Goal: Task Accomplishment & Management: Manage account settings

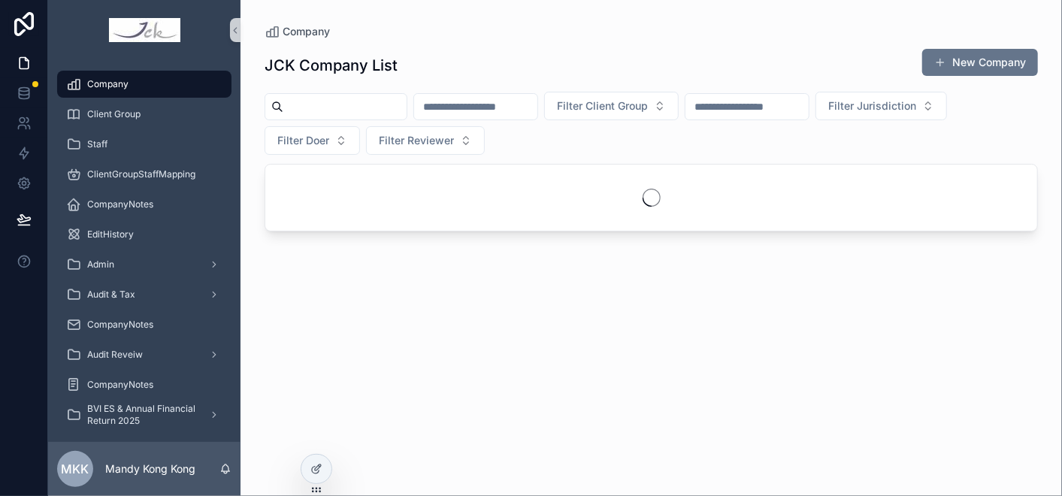
click at [399, 109] on input "scrollable content" at bounding box center [344, 106] width 123 height 21
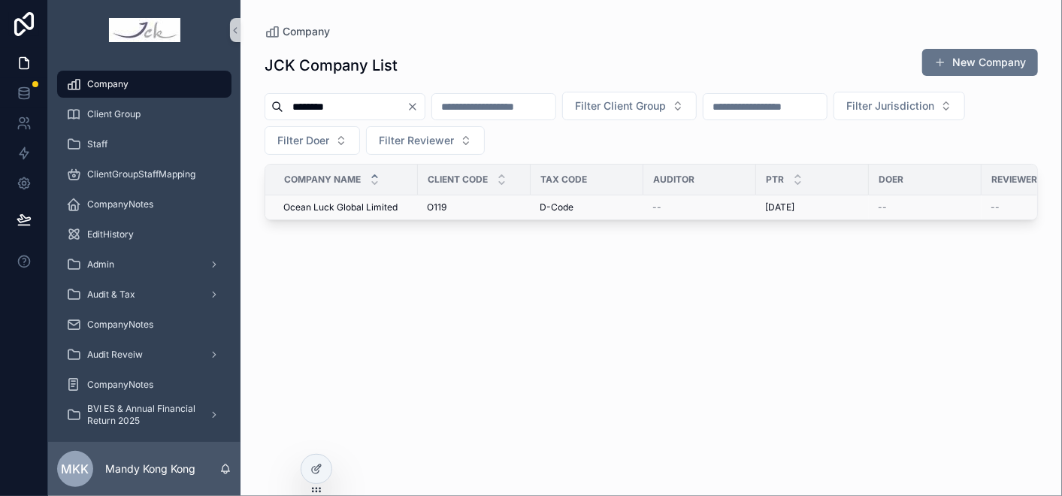
type input "********"
click at [357, 207] on span "Ocean Luck Global Limited" at bounding box center [340, 208] width 114 height 12
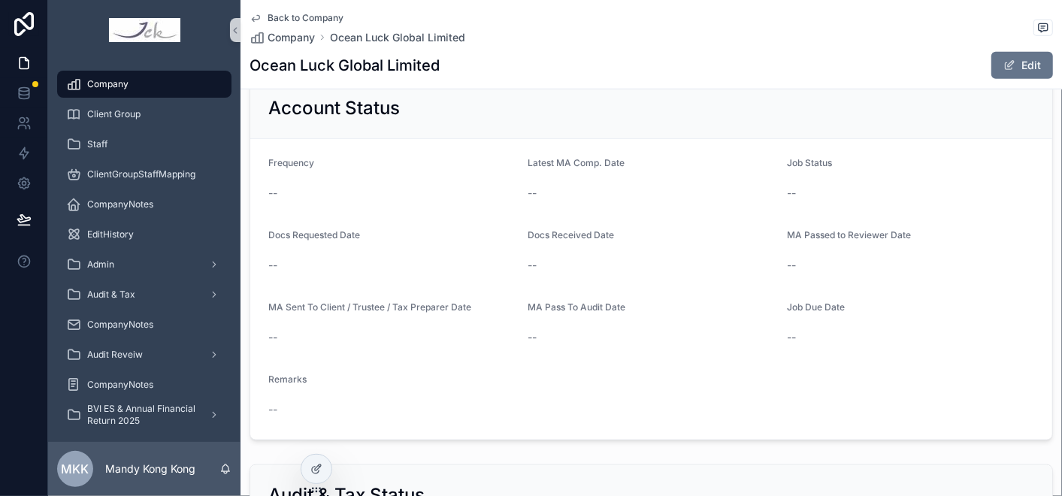
scroll to position [501, 0]
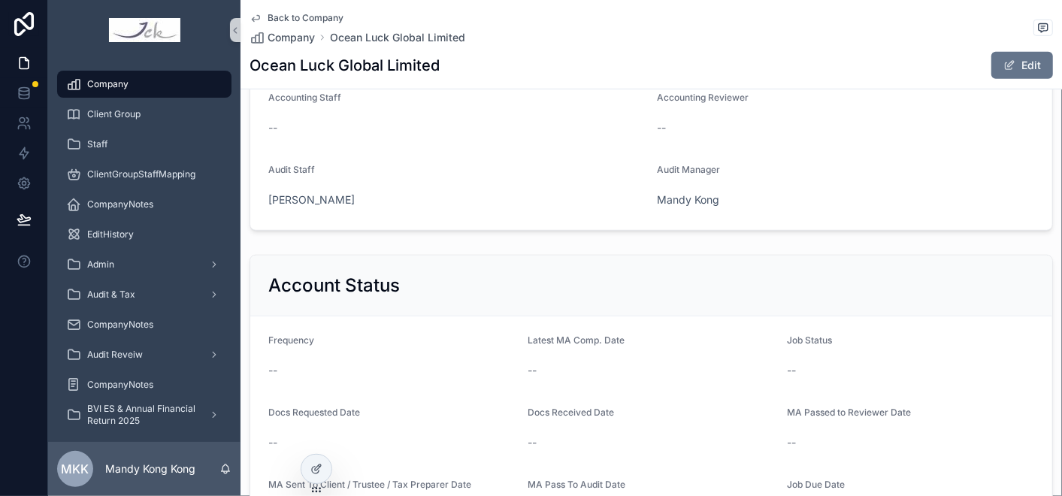
click at [335, 204] on div "[PERSON_NAME]" at bounding box center [456, 199] width 377 height 15
click at [346, 193] on div "[PERSON_NAME]" at bounding box center [456, 199] width 377 height 15
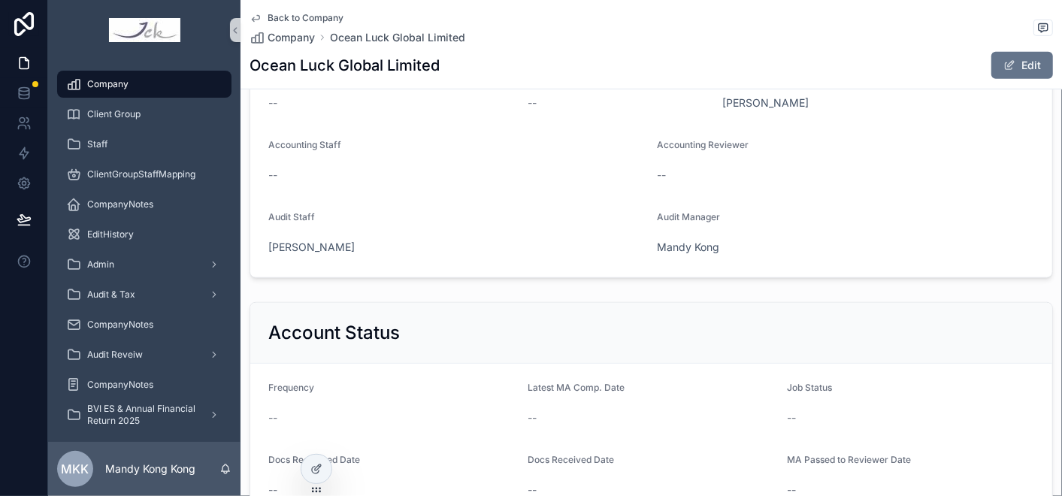
scroll to position [250, 0]
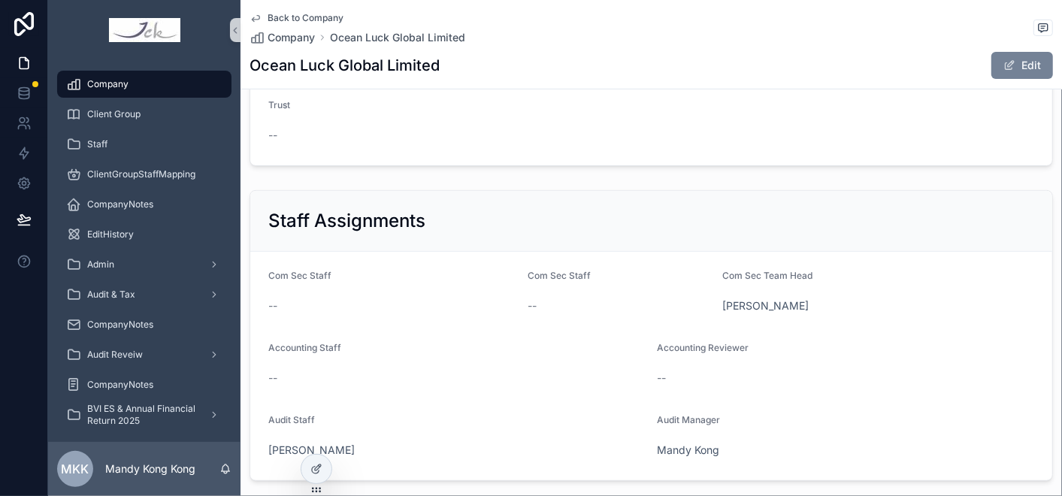
click at [1018, 62] on button "Edit" at bounding box center [1023, 65] width 62 height 27
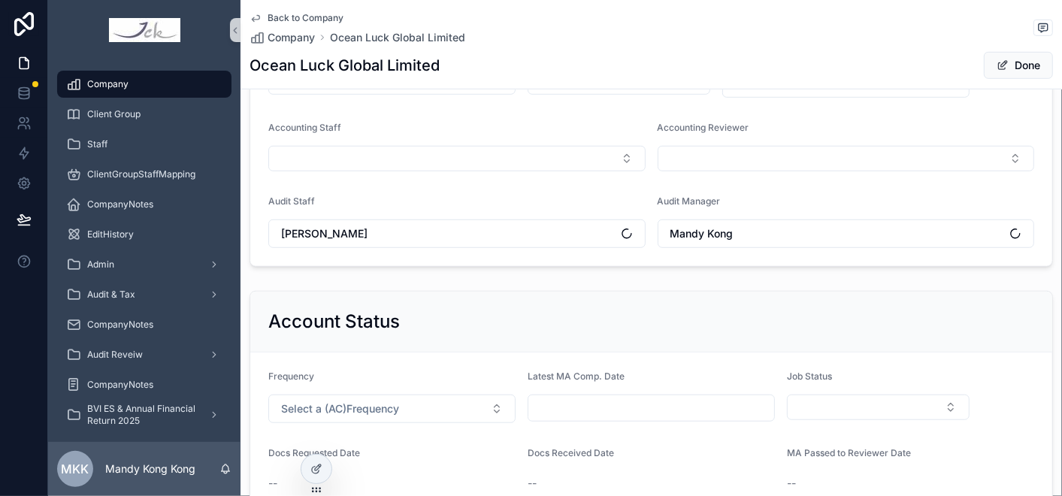
scroll to position [501, 0]
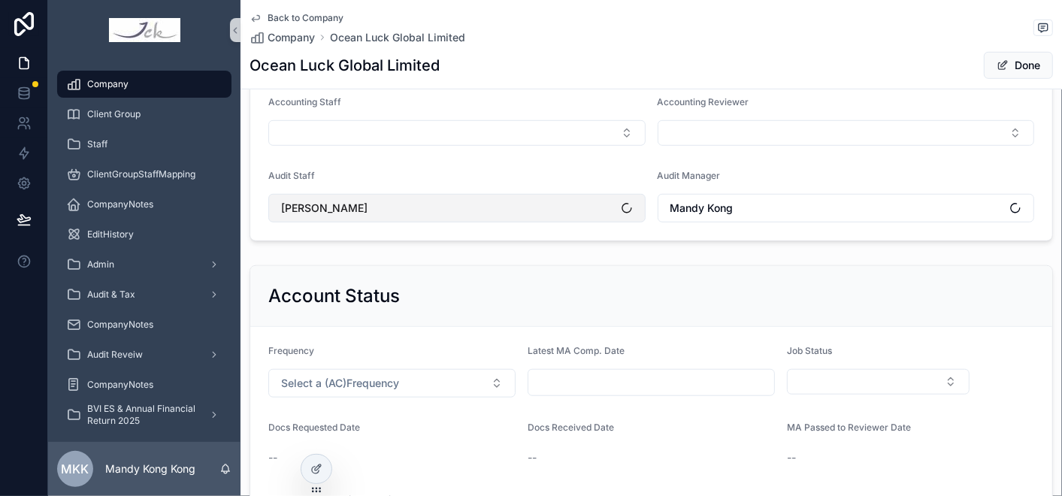
click at [320, 201] on span "[PERSON_NAME]" at bounding box center [324, 208] width 86 height 15
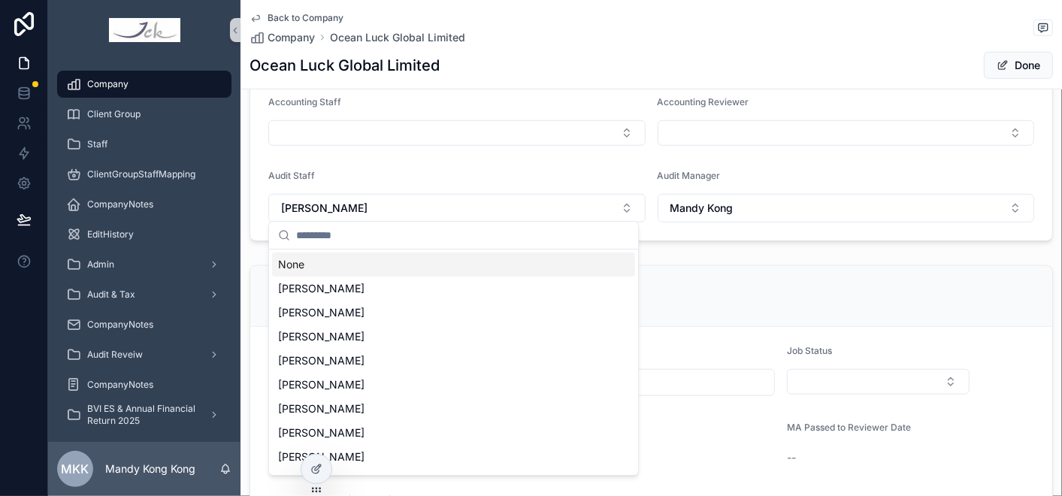
click at [350, 230] on input "scrollable content" at bounding box center [462, 235] width 333 height 27
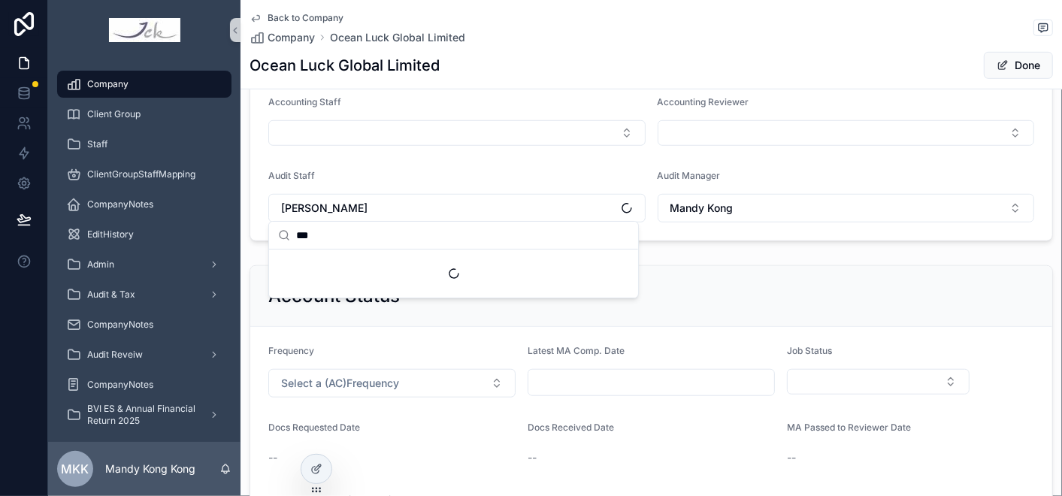
type input "***"
click at [351, 267] on div "Suggestions" at bounding box center [453, 274] width 369 height 48
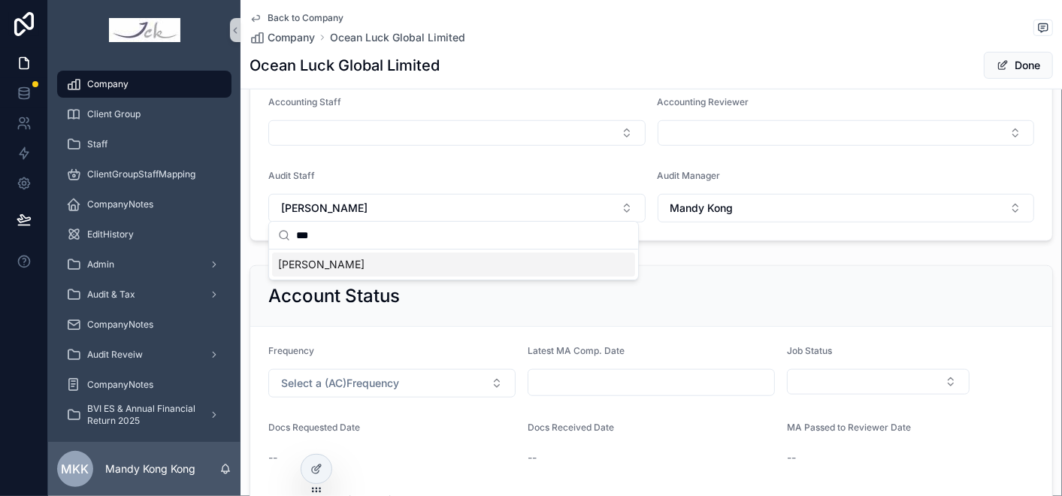
drag, startPoint x: 324, startPoint y: 268, endPoint x: 392, endPoint y: 217, distance: 85.0
click at [324, 266] on span "[PERSON_NAME]" at bounding box center [321, 264] width 86 height 15
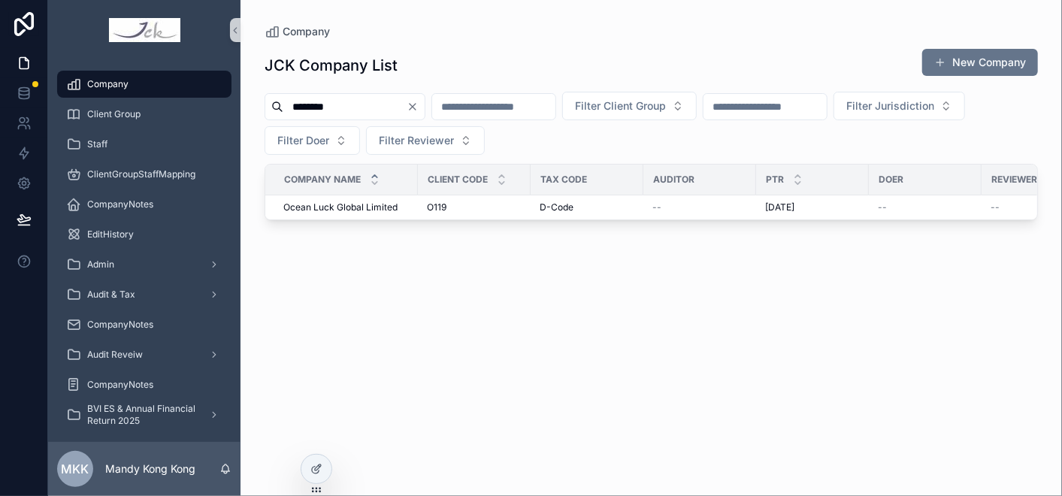
drag, startPoint x: 361, startPoint y: 102, endPoint x: 353, endPoint y: 101, distance: 7.6
type input "*"
type input "*******"
click at [337, 211] on span "Land Stand Co., Limited" at bounding box center [333, 208] width 101 height 12
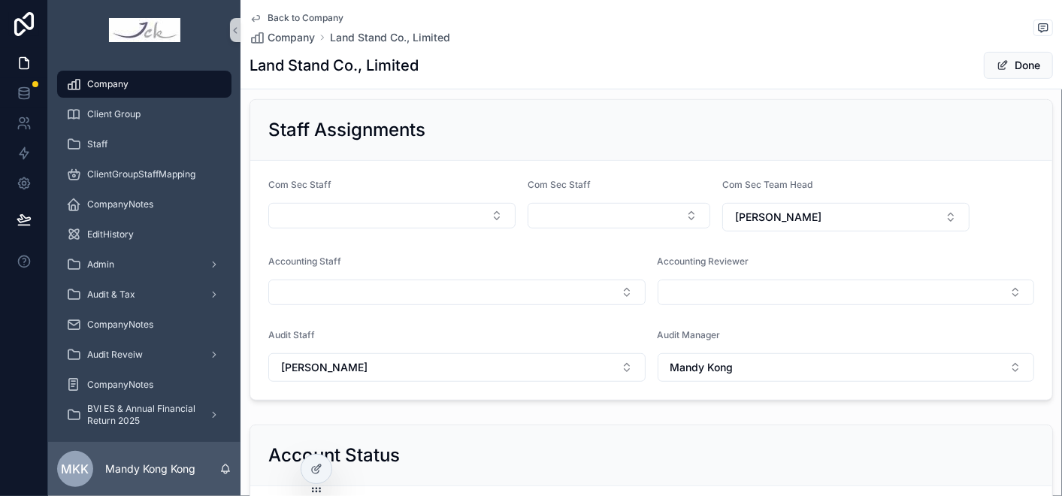
scroll to position [501, 0]
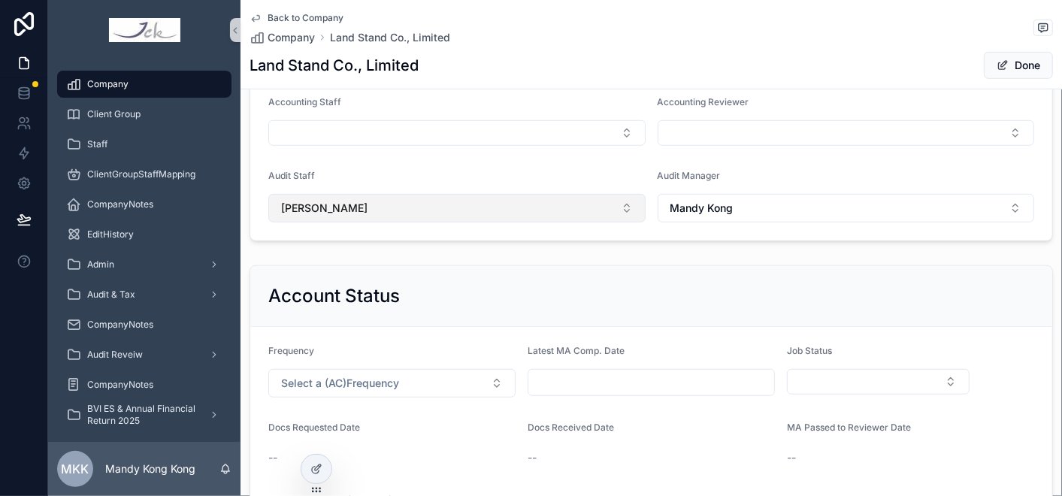
click at [352, 199] on button "[PERSON_NAME]" at bounding box center [456, 208] width 377 height 29
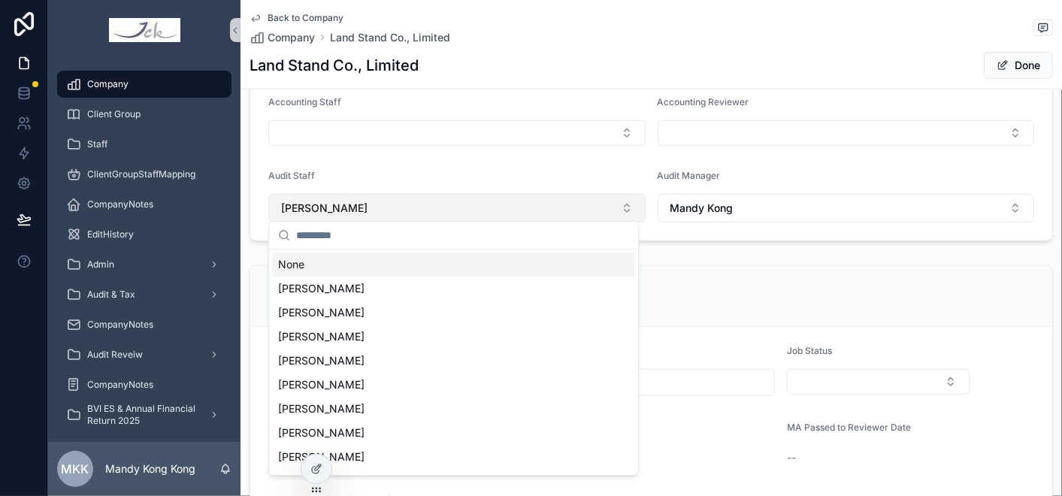
click at [365, 197] on button "[PERSON_NAME]" at bounding box center [456, 208] width 377 height 29
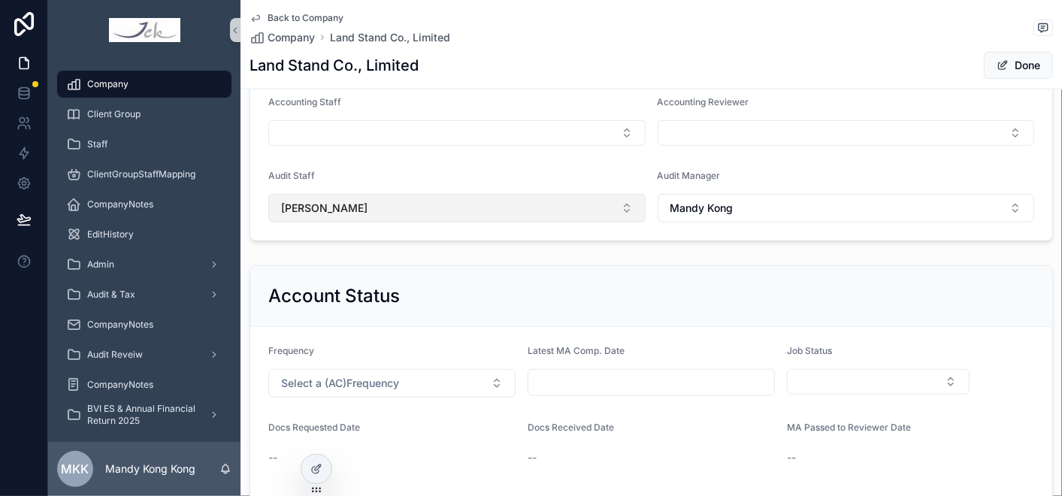
click at [553, 204] on button "[PERSON_NAME]" at bounding box center [456, 208] width 377 height 29
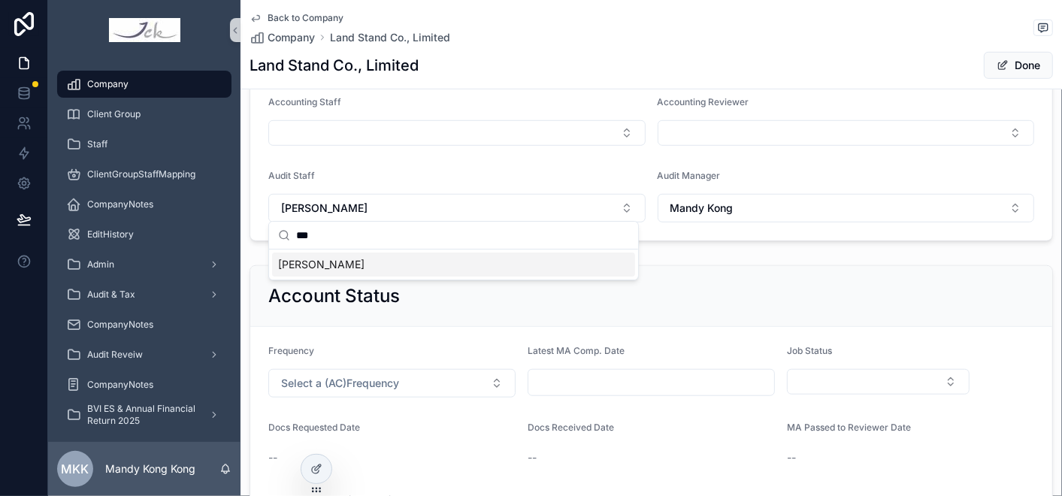
type input "***"
click at [330, 266] on span "[PERSON_NAME]" at bounding box center [321, 264] width 86 height 15
click at [135, 82] on div "Company" at bounding box center [144, 84] width 156 height 24
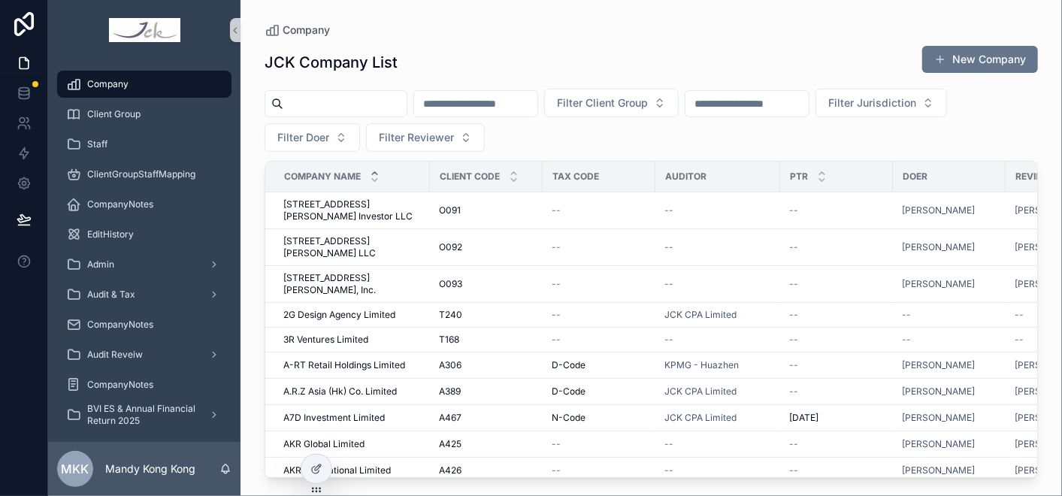
click at [336, 94] on input "scrollable content" at bounding box center [344, 103] width 123 height 21
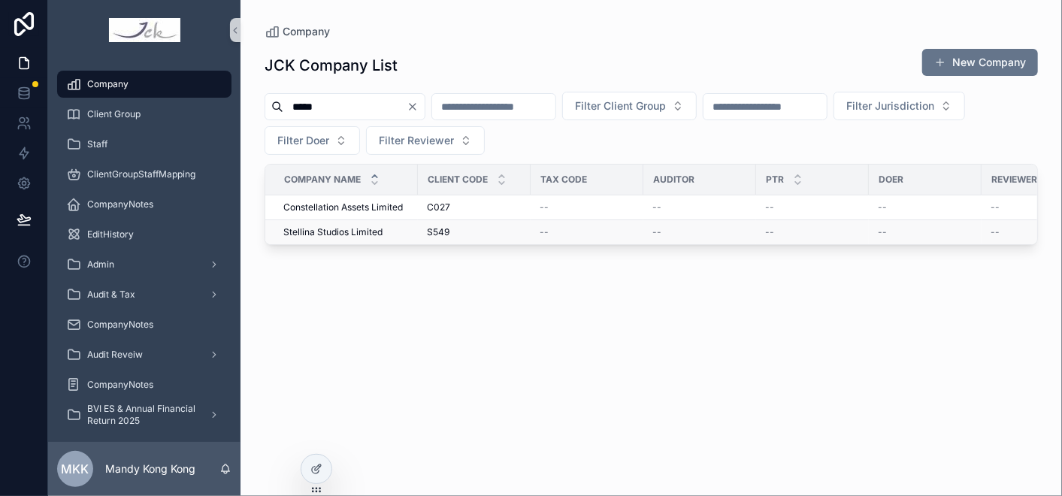
type input "*****"
click at [358, 228] on span "Stellina Studios Limited" at bounding box center [332, 232] width 99 height 12
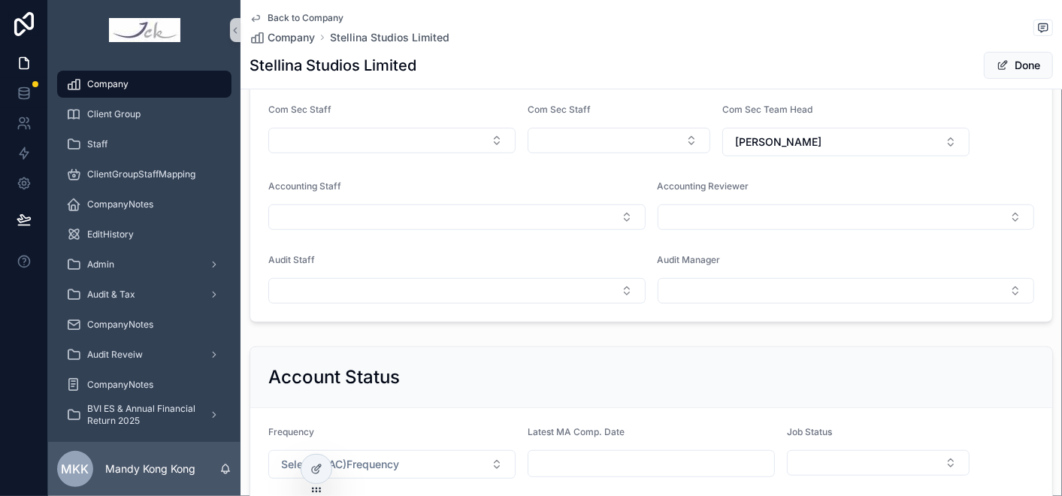
scroll to position [417, 0]
click at [305, 270] on div "Audit Staff" at bounding box center [456, 278] width 377 height 50
drag, startPoint x: 305, startPoint y: 270, endPoint x: 377, endPoint y: 277, distance: 73.2
click at [368, 281] on button "Select Button" at bounding box center [456, 290] width 377 height 26
type input "**"
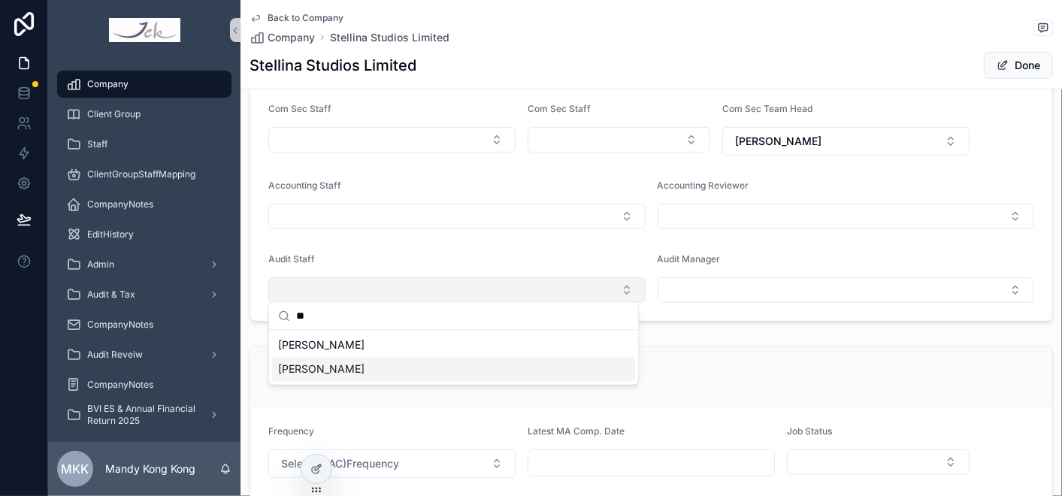
drag, startPoint x: 314, startPoint y: 365, endPoint x: 608, endPoint y: 283, distance: 305.0
click at [314, 364] on div "[PERSON_NAME]" at bounding box center [453, 369] width 363 height 24
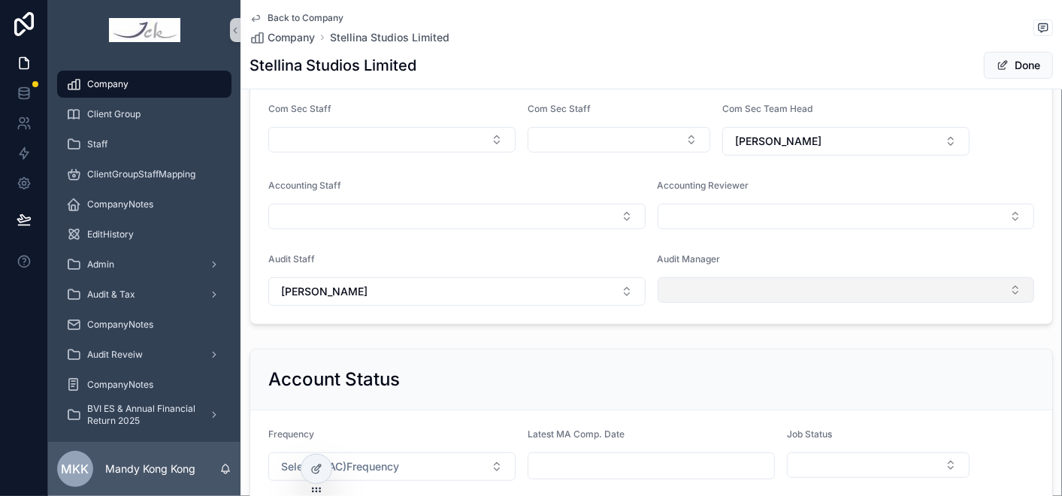
click at [732, 286] on button "Select Button" at bounding box center [846, 290] width 377 height 26
type input "**"
click at [706, 347] on span "[PERSON_NAME]" at bounding box center [704, 345] width 86 height 15
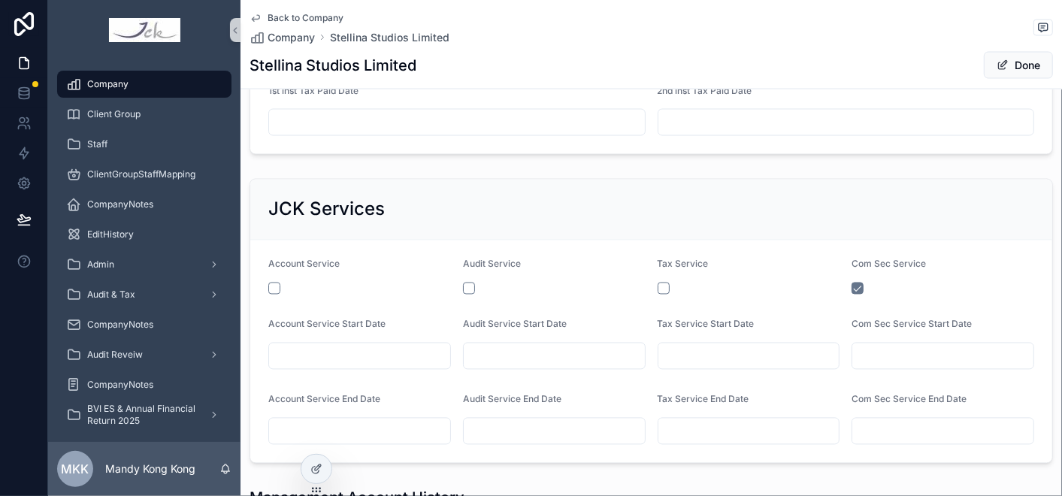
scroll to position [1504, 0]
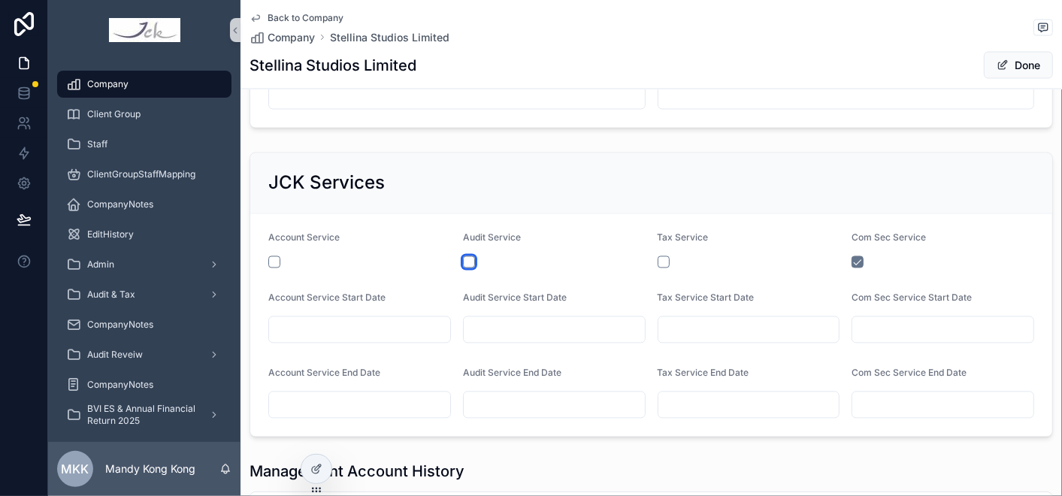
click at [466, 257] on button "scrollable content" at bounding box center [469, 262] width 12 height 12
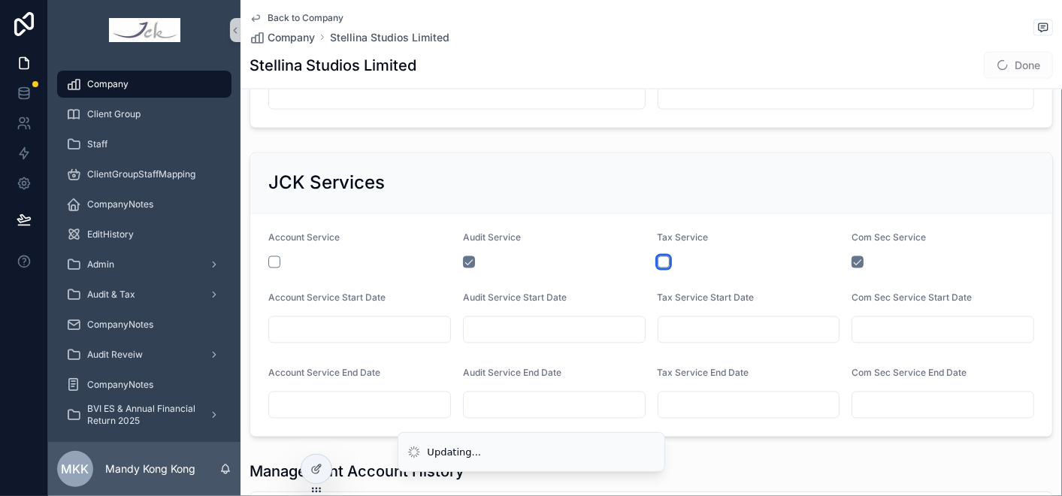
click at [658, 256] on button "scrollable content" at bounding box center [664, 262] width 12 height 12
click at [544, 320] on input "scrollable content" at bounding box center [554, 330] width 181 height 21
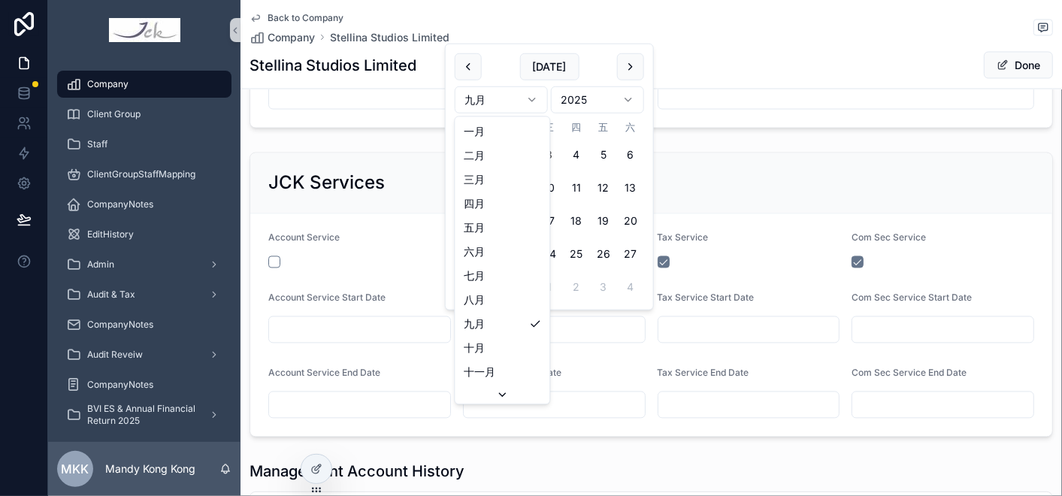
click at [482, 96] on html "Company Client Group Staff ClientGroupStaffMapping CompanyNotes EditHistory Adm…" at bounding box center [531, 248] width 1062 height 496
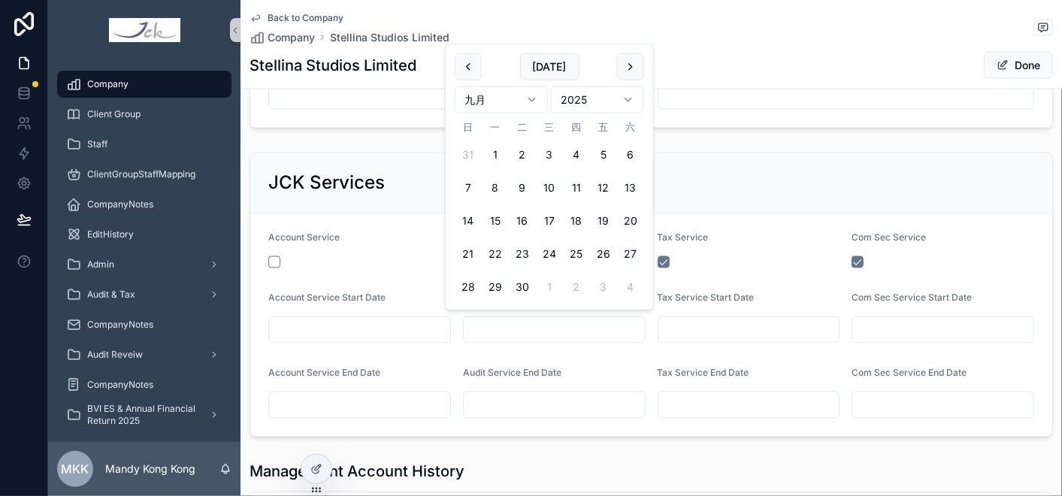
click at [492, 109] on html "Company Client Group Staff ClientGroupStaffMapping CompanyNotes EditHistory Adm…" at bounding box center [531, 248] width 1062 height 496
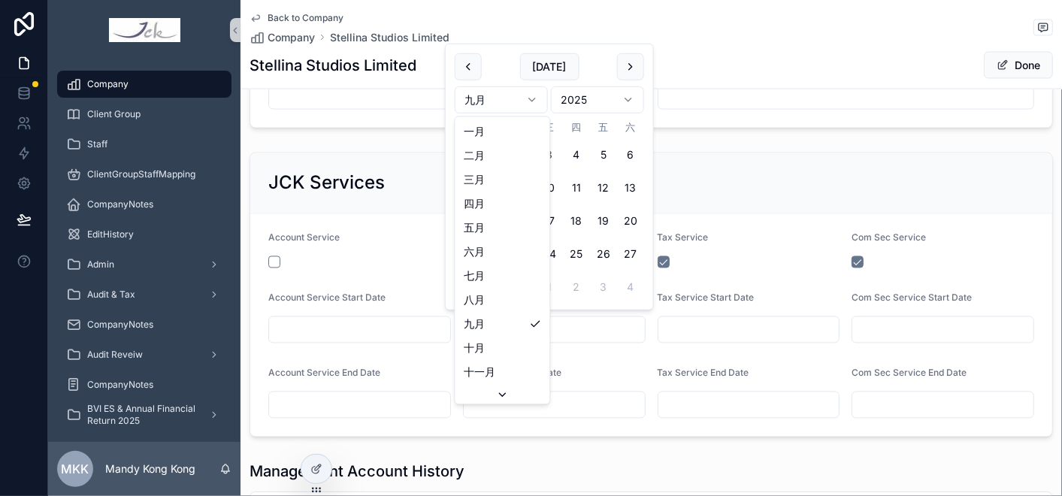
drag, startPoint x: 488, startPoint y: 309, endPoint x: 491, endPoint y: 302, distance: 8.1
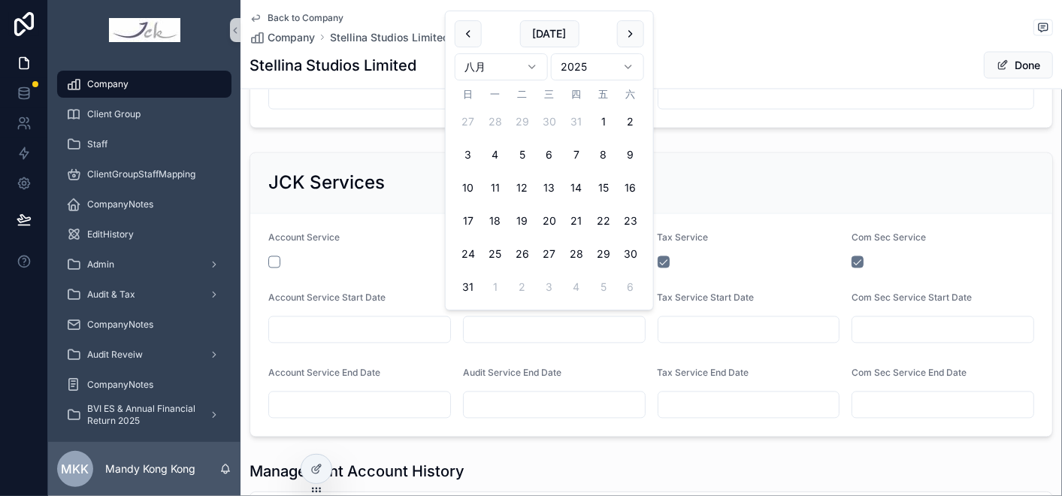
drag, startPoint x: 603, startPoint y: 119, endPoint x: 699, endPoint y: 289, distance: 195.3
click at [602, 119] on button "1" at bounding box center [603, 121] width 27 height 27
type input "********"
click at [720, 317] on div "scrollable content" at bounding box center [749, 330] width 183 height 27
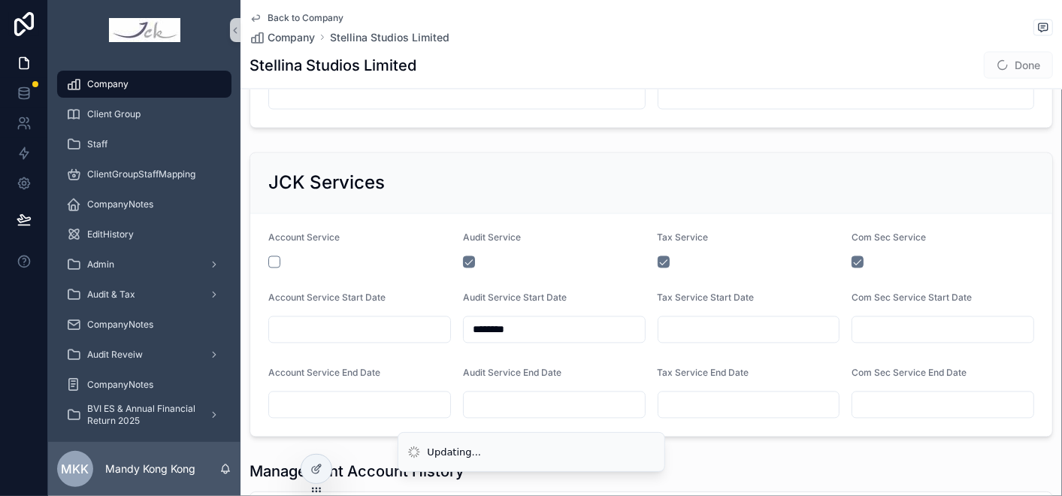
drag, startPoint x: 730, startPoint y: 317, endPoint x: 747, endPoint y: 323, distance: 17.6
click at [731, 320] on input "scrollable content" at bounding box center [749, 330] width 181 height 21
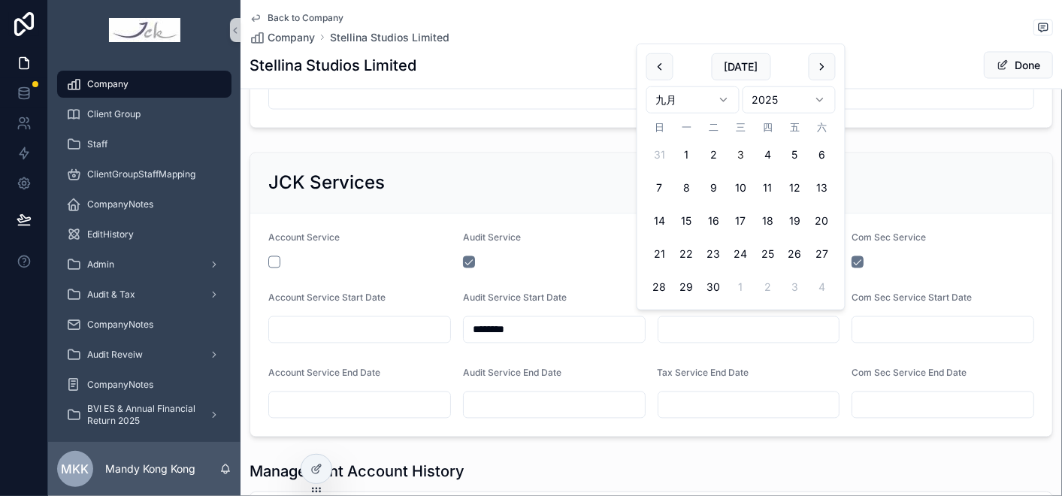
click at [685, 103] on html "Company Client Group Staff ClientGroupStaffMapping CompanyNotes EditHistory Adm…" at bounding box center [531, 248] width 1062 height 496
click at [692, 92] on html "Company Client Group Staff ClientGroupStaffMapping CompanyNotes EditHistory Adm…" at bounding box center [531, 248] width 1062 height 496
drag, startPoint x: 796, startPoint y: 127, endPoint x: 623, endPoint y: 241, distance: 206.9
click at [795, 126] on button "1" at bounding box center [795, 121] width 27 height 27
type input "********"
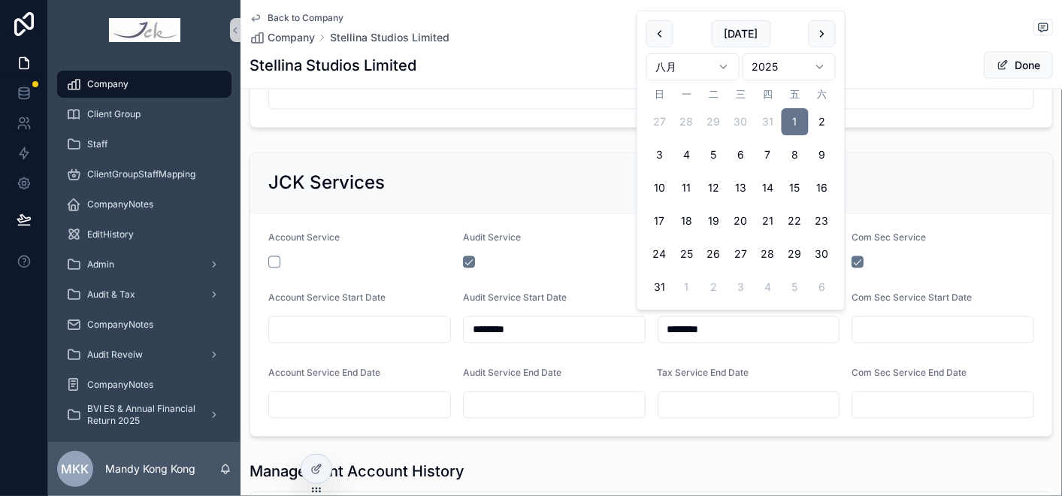
click at [547, 157] on div "JCK Services" at bounding box center [651, 183] width 802 height 61
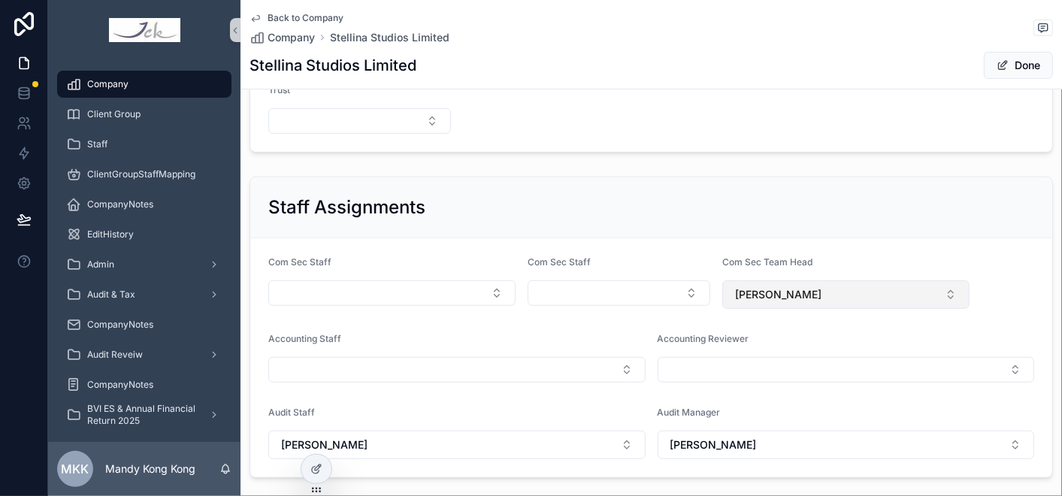
scroll to position [550, 0]
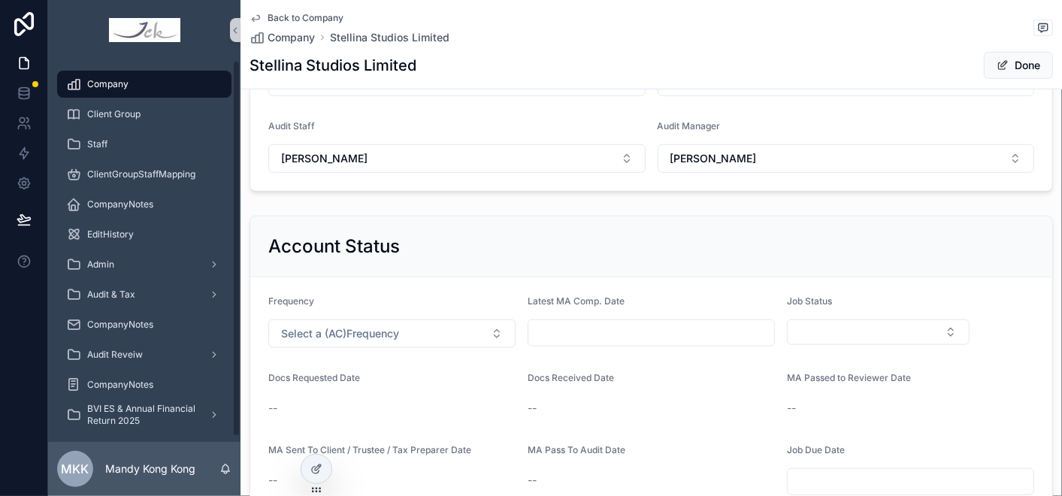
click at [129, 68] on div "Company Client Group Staff ClientGroupStaffMapping CompanyNotes EditHistory Adm…" at bounding box center [144, 254] width 192 height 388
click at [115, 90] on div "Company" at bounding box center [144, 84] width 156 height 24
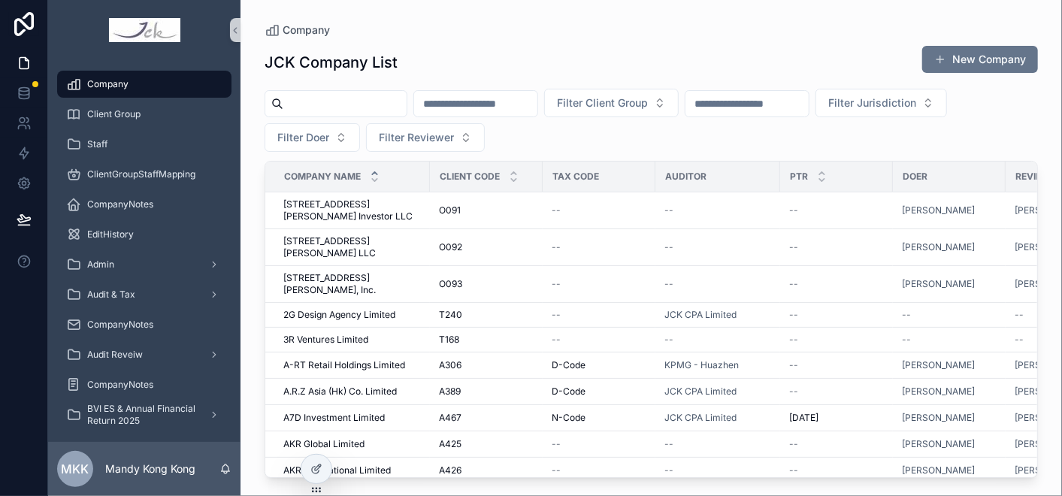
click at [348, 105] on input "scrollable content" at bounding box center [344, 103] width 123 height 21
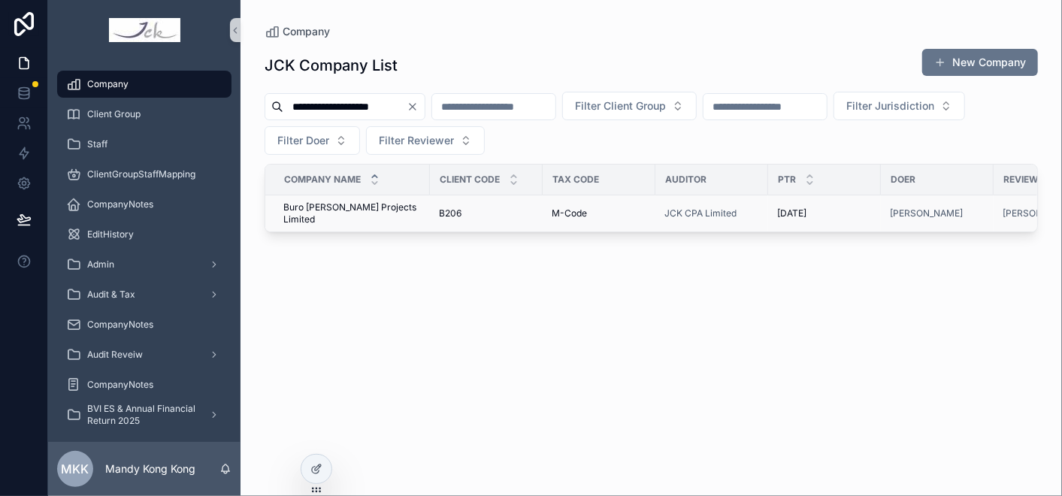
type input "**********"
click at [345, 212] on span "Buro [PERSON_NAME] Projects Limited" at bounding box center [352, 214] width 138 height 24
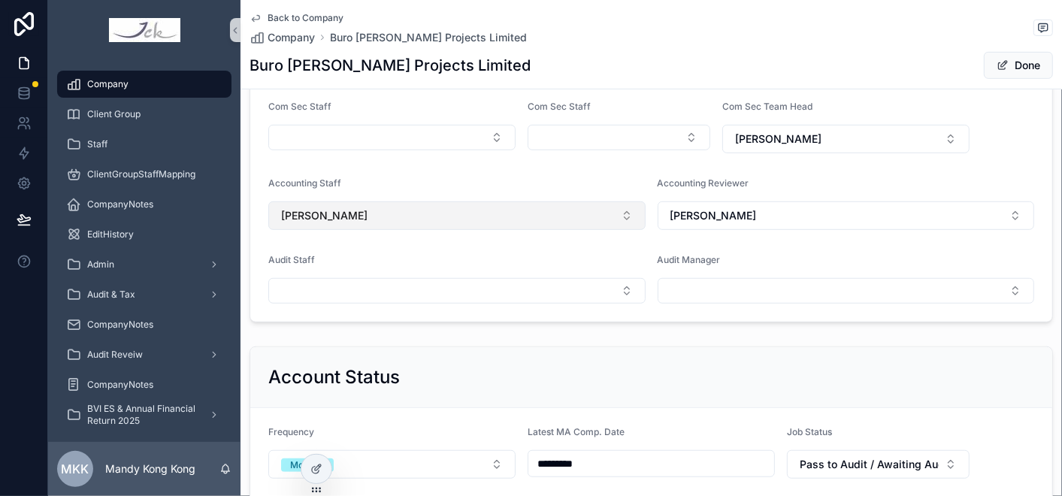
scroll to position [417, 0]
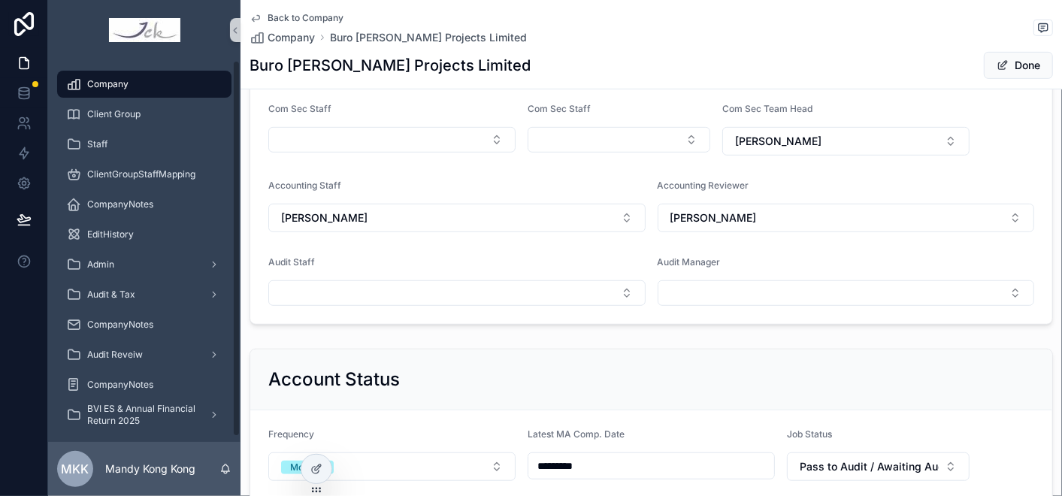
click at [139, 91] on div "Company" at bounding box center [144, 84] width 156 height 24
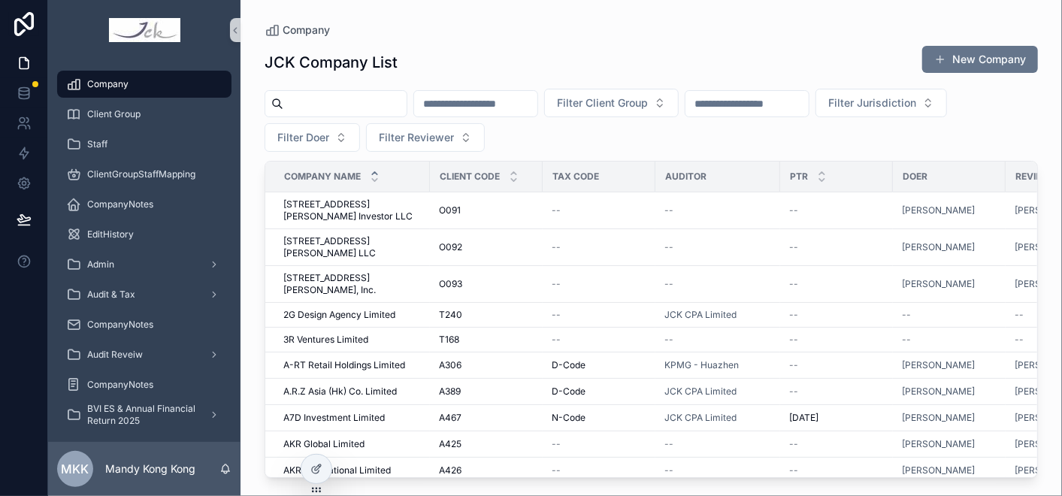
click at [324, 99] on input "scrollable content" at bounding box center [344, 103] width 123 height 21
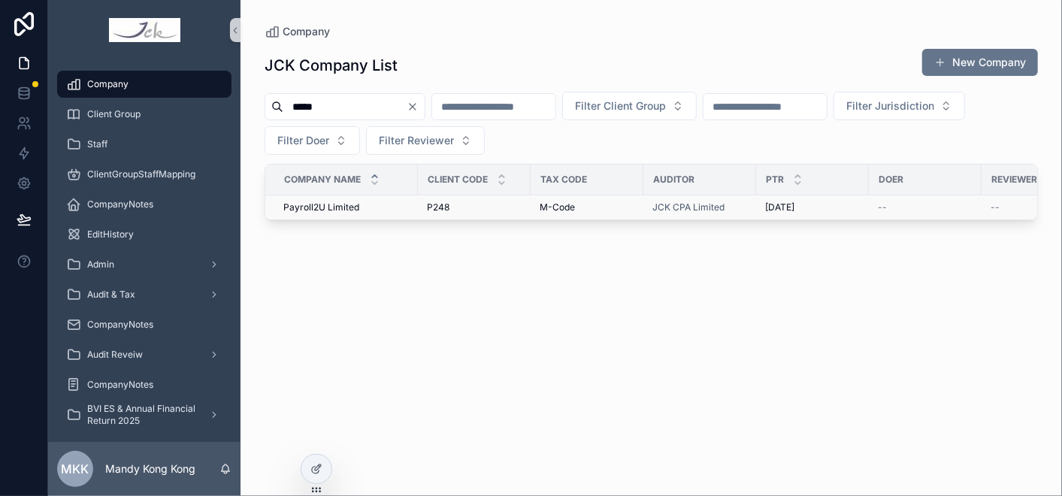
type input "*****"
click at [334, 205] on span "Payroll2U Limited" at bounding box center [321, 208] width 76 height 12
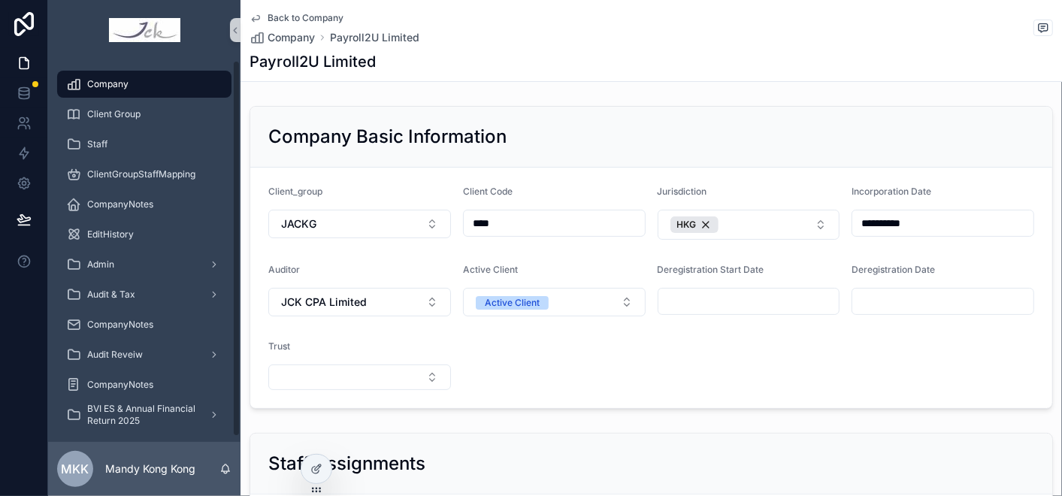
click at [165, 79] on div "Company" at bounding box center [144, 84] width 156 height 24
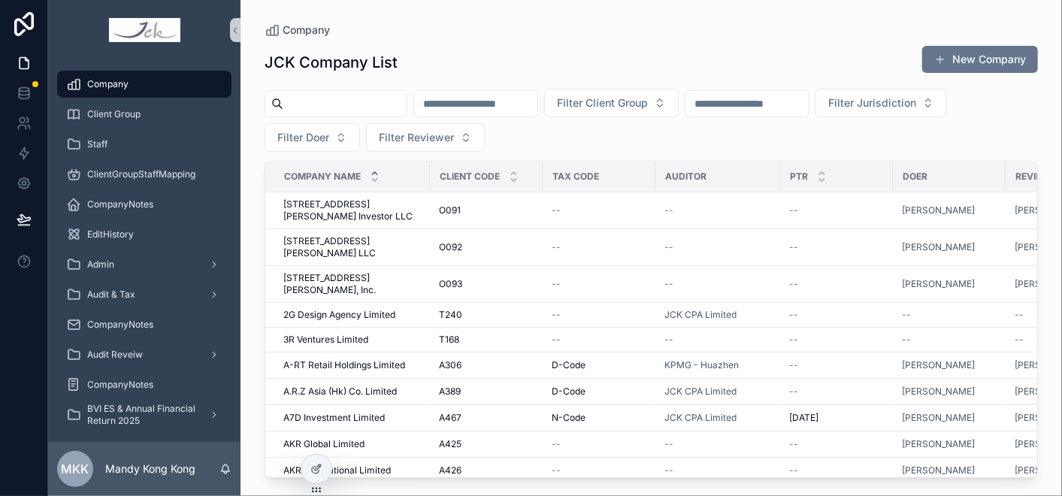
click at [322, 98] on input "scrollable content" at bounding box center [344, 103] width 123 height 21
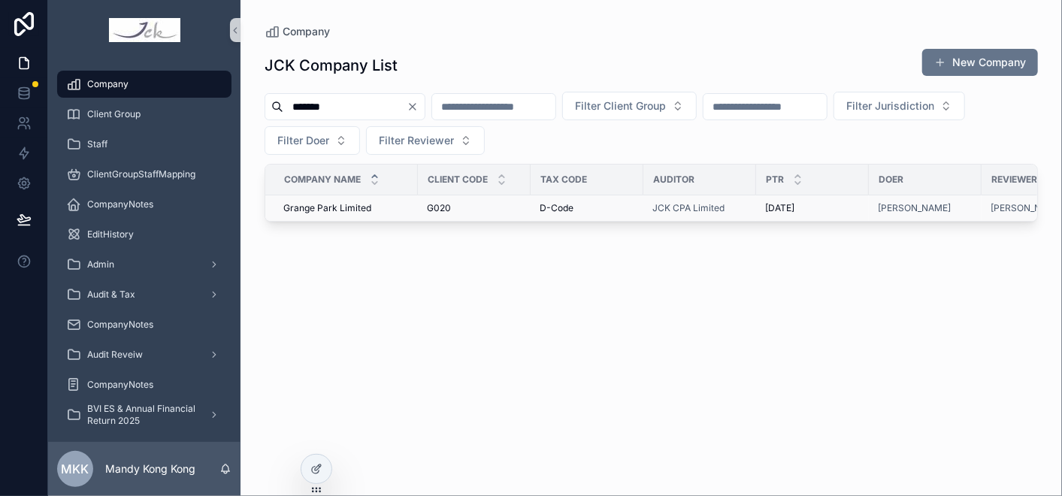
type input "******"
click at [335, 205] on span "Grange Park Limited" at bounding box center [327, 208] width 88 height 12
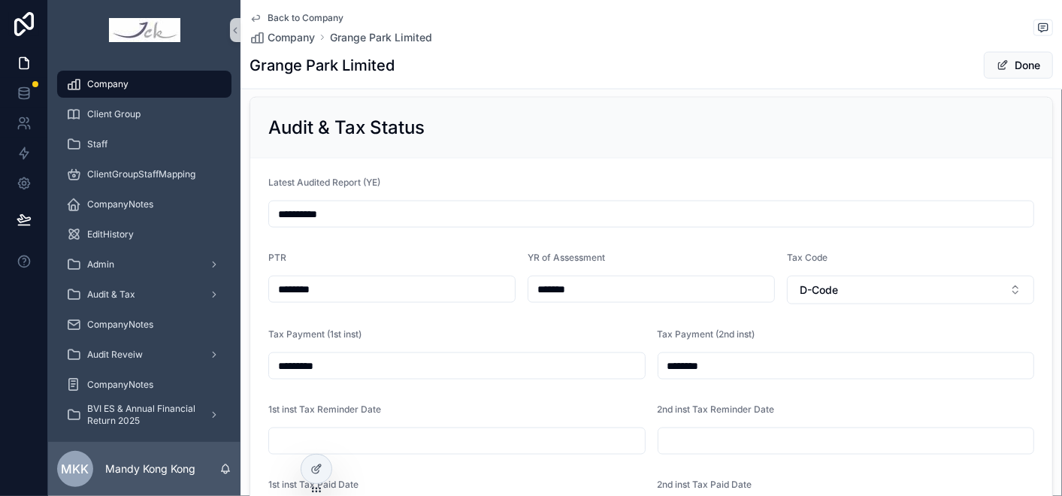
scroll to position [1086, 0]
